Goal: Find specific page/section

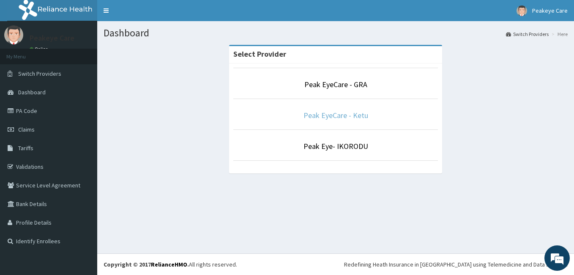
click at [324, 115] on link "Peak EyeCare - Ketu" at bounding box center [335, 115] width 65 height 10
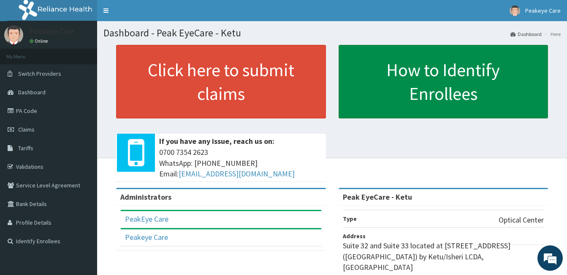
click at [348, 103] on link "How to Identify Enrollees" at bounding box center [444, 82] width 210 height 74
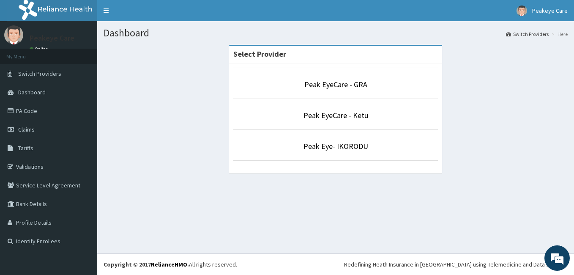
click at [294, 118] on p "Peak EyeCare - Ketu" at bounding box center [335, 115] width 204 height 11
click at [365, 117] on link "Peak EyeCare - Ketu" at bounding box center [335, 115] width 65 height 10
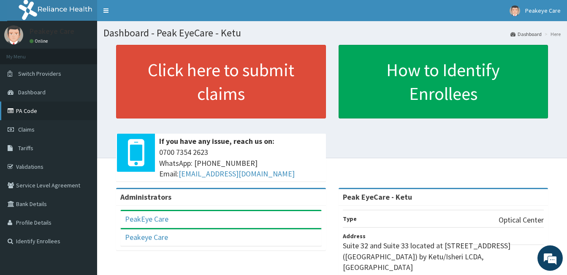
click at [25, 108] on link "PA Code" at bounding box center [48, 110] width 97 height 19
